Goal: Task Accomplishment & Management: Use online tool/utility

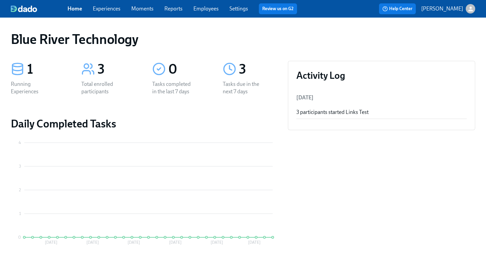
click at [472, 13] on div "button" at bounding box center [470, 8] width 9 height 9
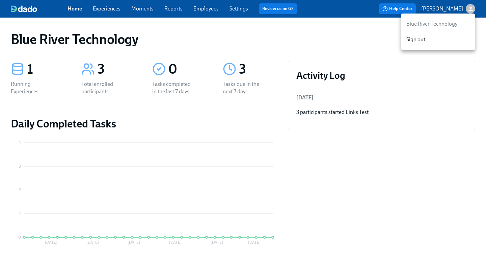
click at [445, 10] on div at bounding box center [243, 131] width 486 height 263
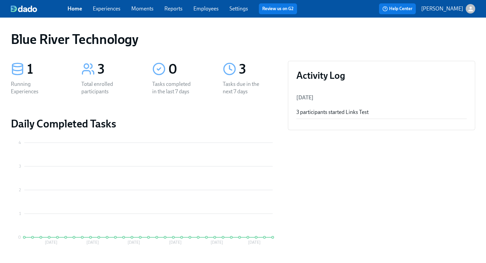
click at [242, 9] on link "Settings" at bounding box center [238, 8] width 19 height 6
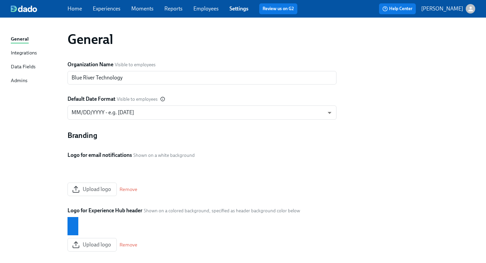
click at [29, 53] on div "Integrations" at bounding box center [24, 53] width 26 height 8
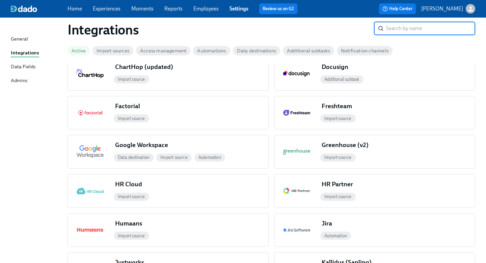
scroll to position [302, 0]
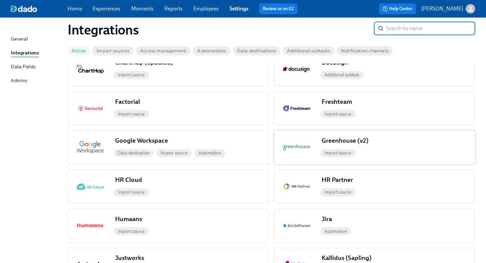
click at [341, 154] on span "Import source" at bounding box center [337, 152] width 35 height 5
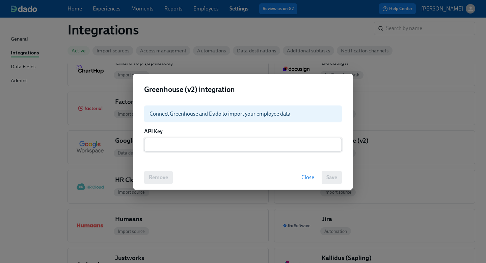
click at [180, 142] on input "text" at bounding box center [243, 144] width 198 height 13
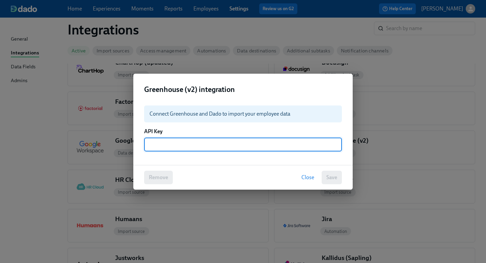
paste input "918598509a581c57762a618bf9acf45e-1"
click at [331, 179] on span "Save" at bounding box center [331, 177] width 11 height 7
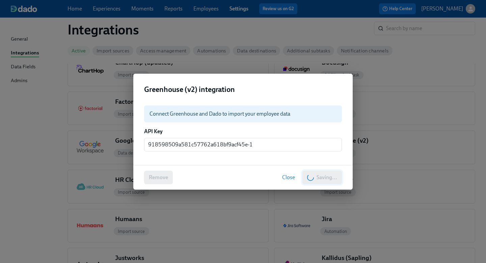
type input "●●●●●●●●●●●●●●●●●●●●●●●●●●●●●●"
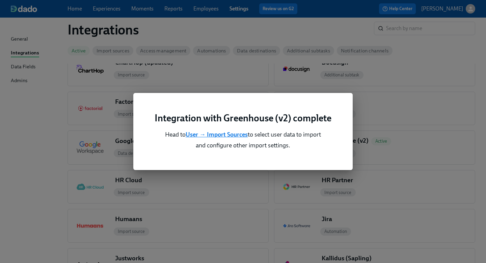
click at [207, 134] on b "User → Import Sources" at bounding box center [217, 134] width 62 height 7
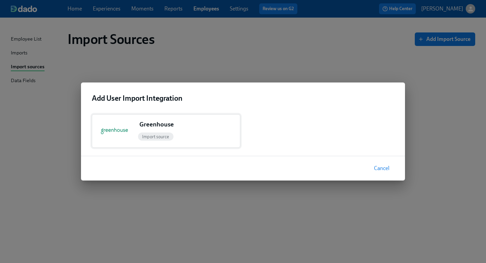
click at [173, 129] on div "Greenhouse" at bounding box center [188, 125] width 103 height 11
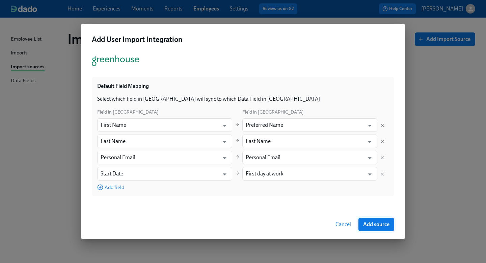
click at [378, 227] on span "Add source" at bounding box center [376, 224] width 26 height 7
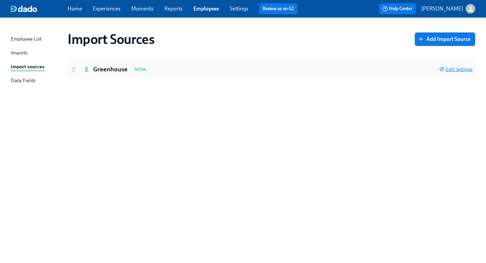
click at [458, 67] on span "Edit Settings" at bounding box center [455, 69] width 33 height 7
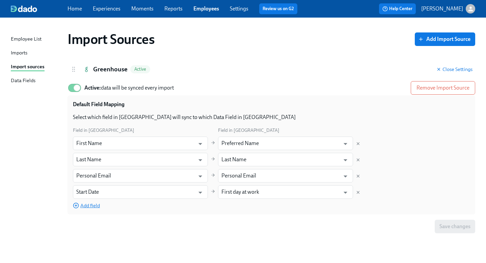
click at [83, 208] on span "Add field" at bounding box center [86, 205] width 27 height 7
click at [109, 207] on input "text" at bounding box center [133, 207] width 115 height 13
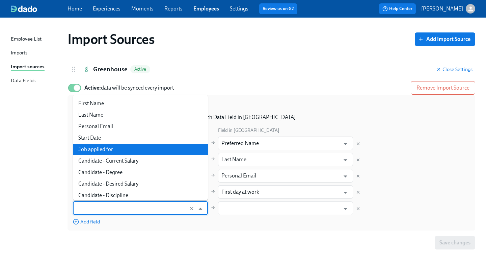
click at [132, 148] on li "Job applied for" at bounding box center [140, 148] width 135 height 11
type input "Job applied for"
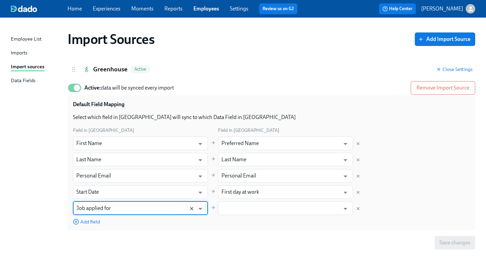
click at [190, 208] on icon "Clear" at bounding box center [191, 208] width 5 height 5
type input "Job applied for"
click at [443, 109] on div "Default Field Mapping" at bounding box center [271, 107] width 397 height 13
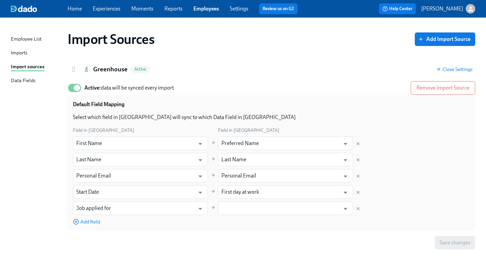
click at [239, 7] on link "Settings" at bounding box center [239, 8] width 19 height 6
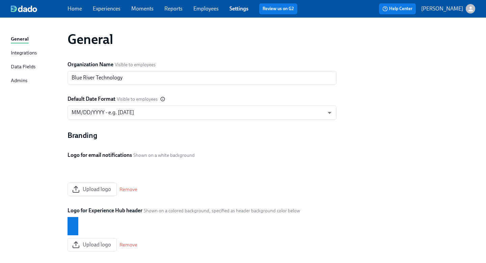
click at [27, 53] on div "Integrations" at bounding box center [24, 53] width 26 height 8
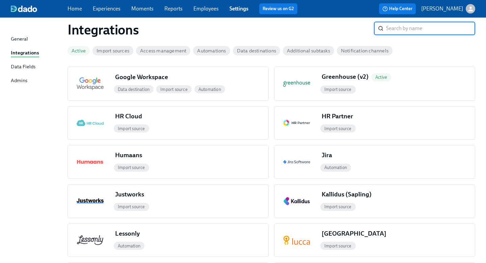
scroll to position [368, 0]
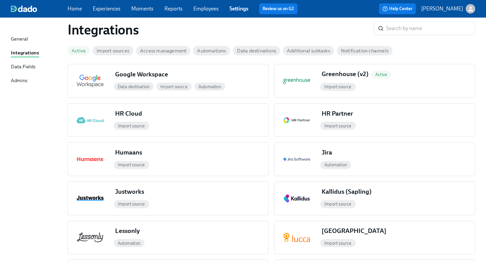
drag, startPoint x: 1, startPoint y: 1, endPoint x: 88, endPoint y: 52, distance: 100.9
click at [88, 52] on div "Home Experiences Moments Reports Employees Settings Review us on G2 Help Center…" at bounding box center [243, 137] width 486 height 1011
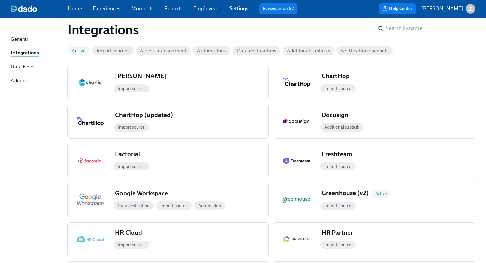
scroll to position [227, 0]
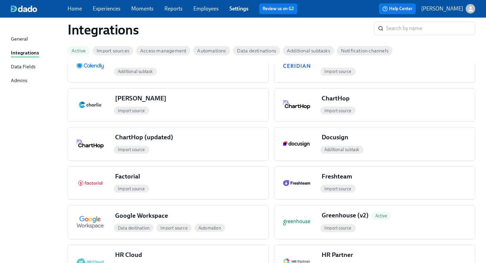
click at [77, 8] on link "Home" at bounding box center [74, 8] width 15 height 6
